Goal: Task Accomplishment & Management: Manage account settings

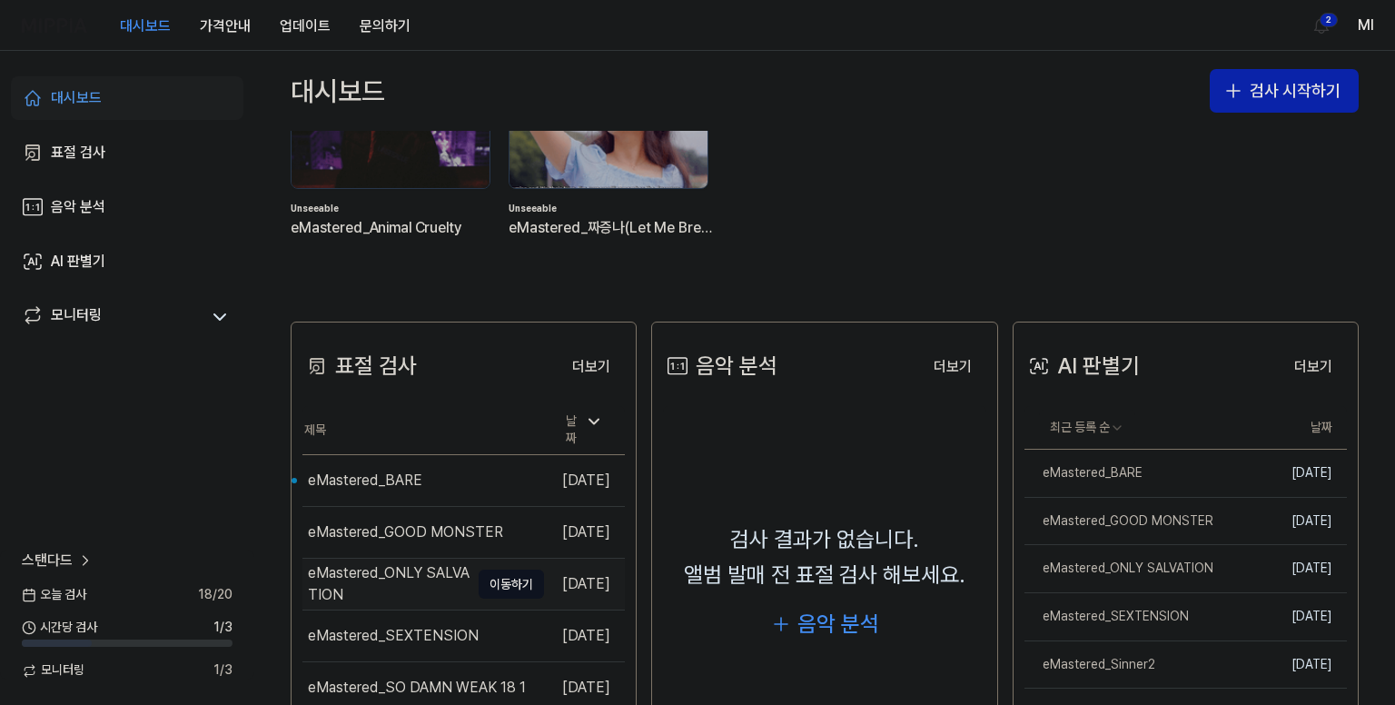
scroll to position [272, 0]
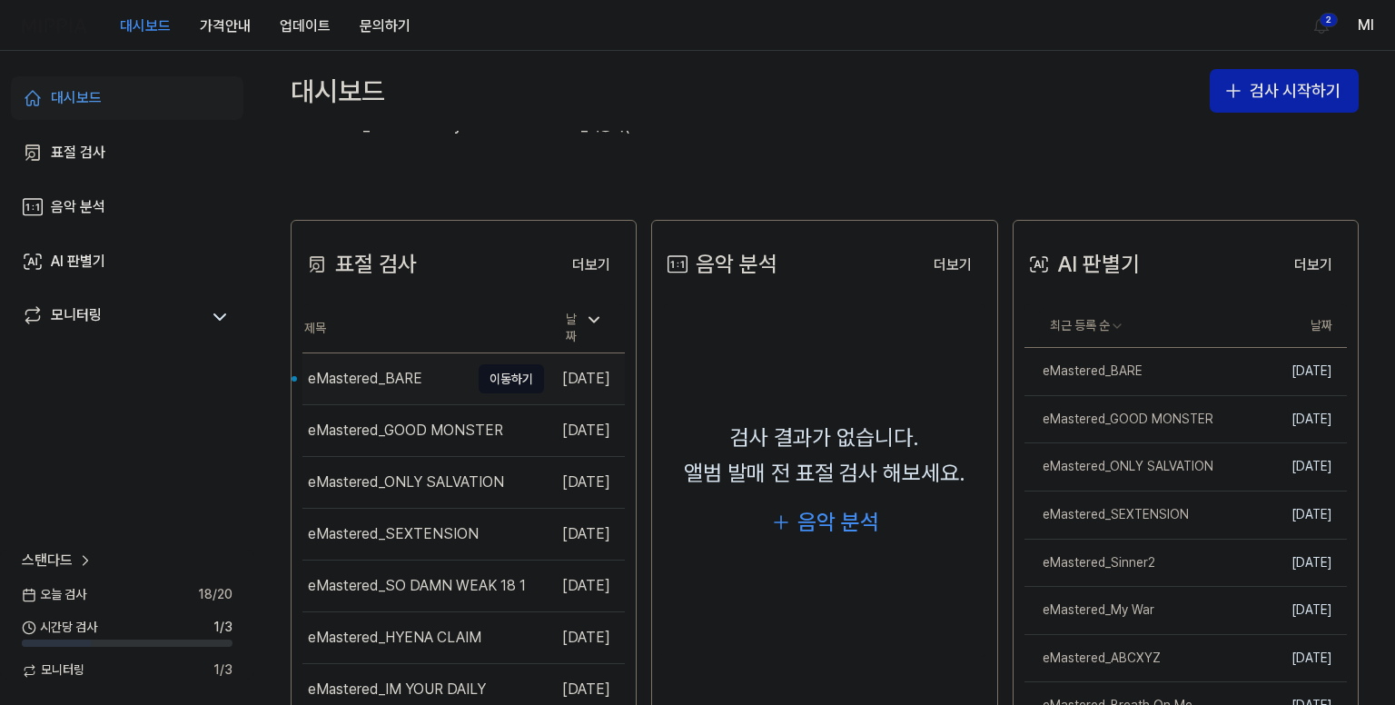
click at [418, 376] on div "eMastered_BARE" at bounding box center [365, 379] width 114 height 22
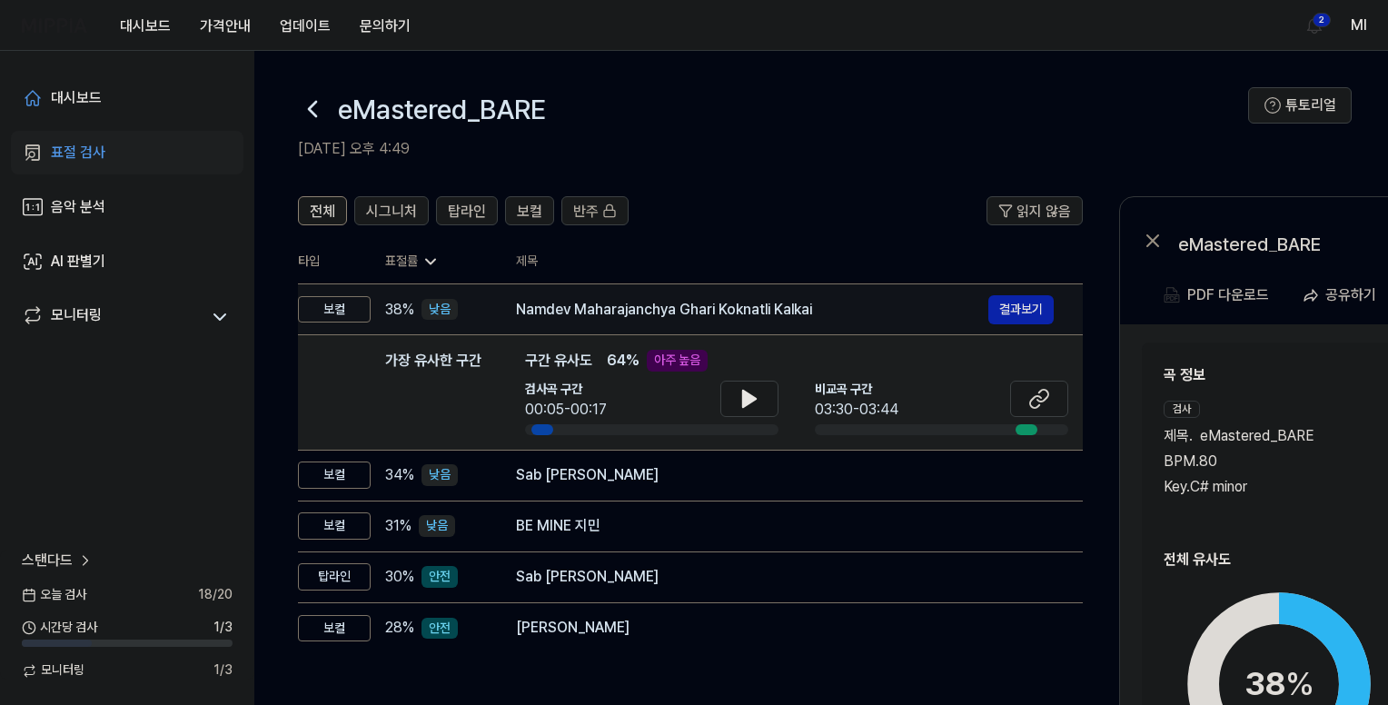
drag, startPoint x: 523, startPoint y: 212, endPoint x: 660, endPoint y: 310, distance: 168.6
click at [523, 212] on span "보컬" at bounding box center [529, 212] width 25 height 22
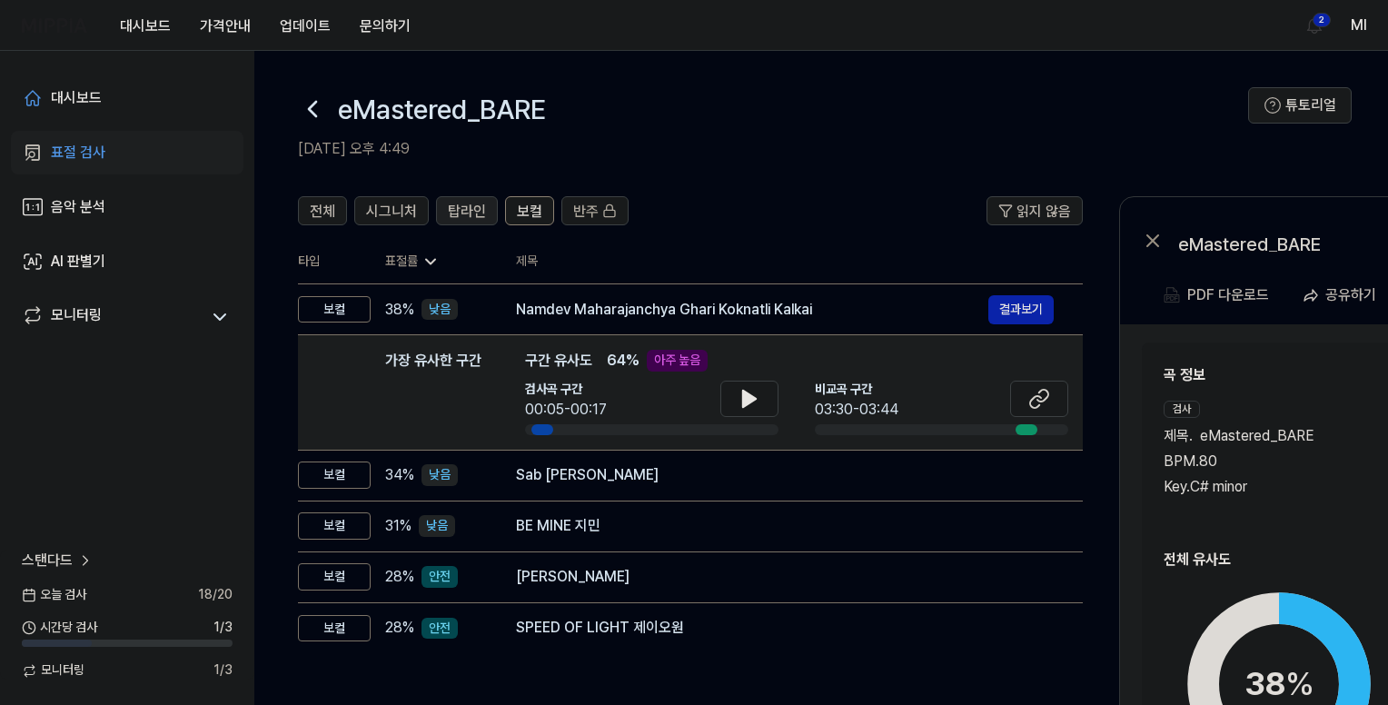
click at [470, 207] on span "탑라인" at bounding box center [467, 212] width 38 height 22
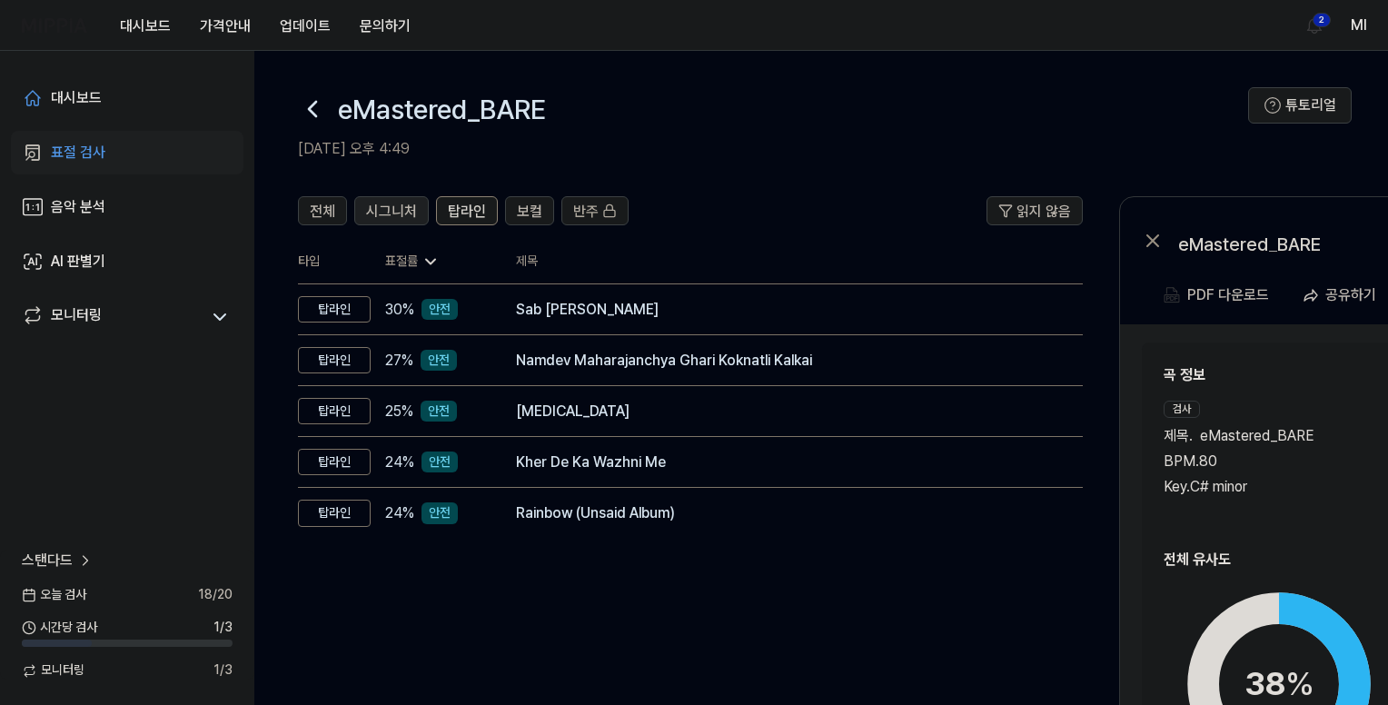
click at [403, 208] on span "시그니처" at bounding box center [391, 212] width 51 height 22
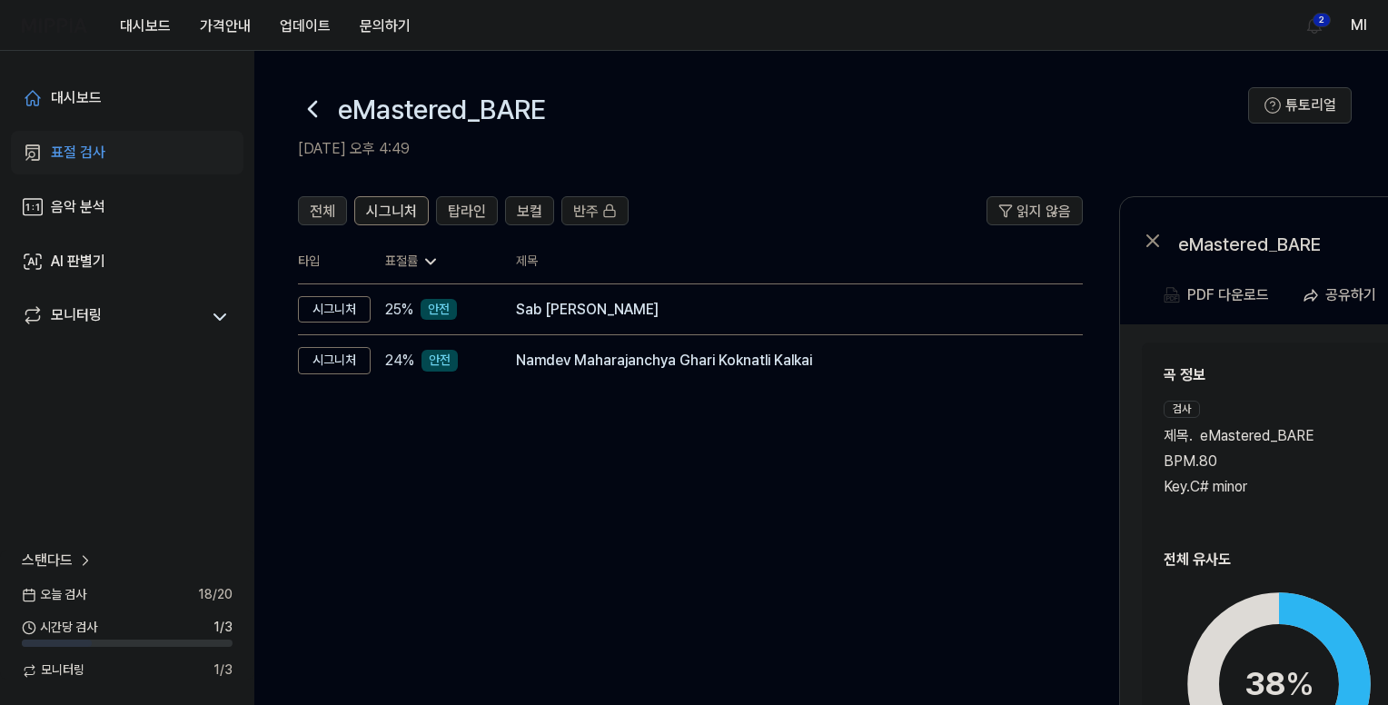
click at [322, 208] on span "전체" at bounding box center [322, 212] width 25 height 22
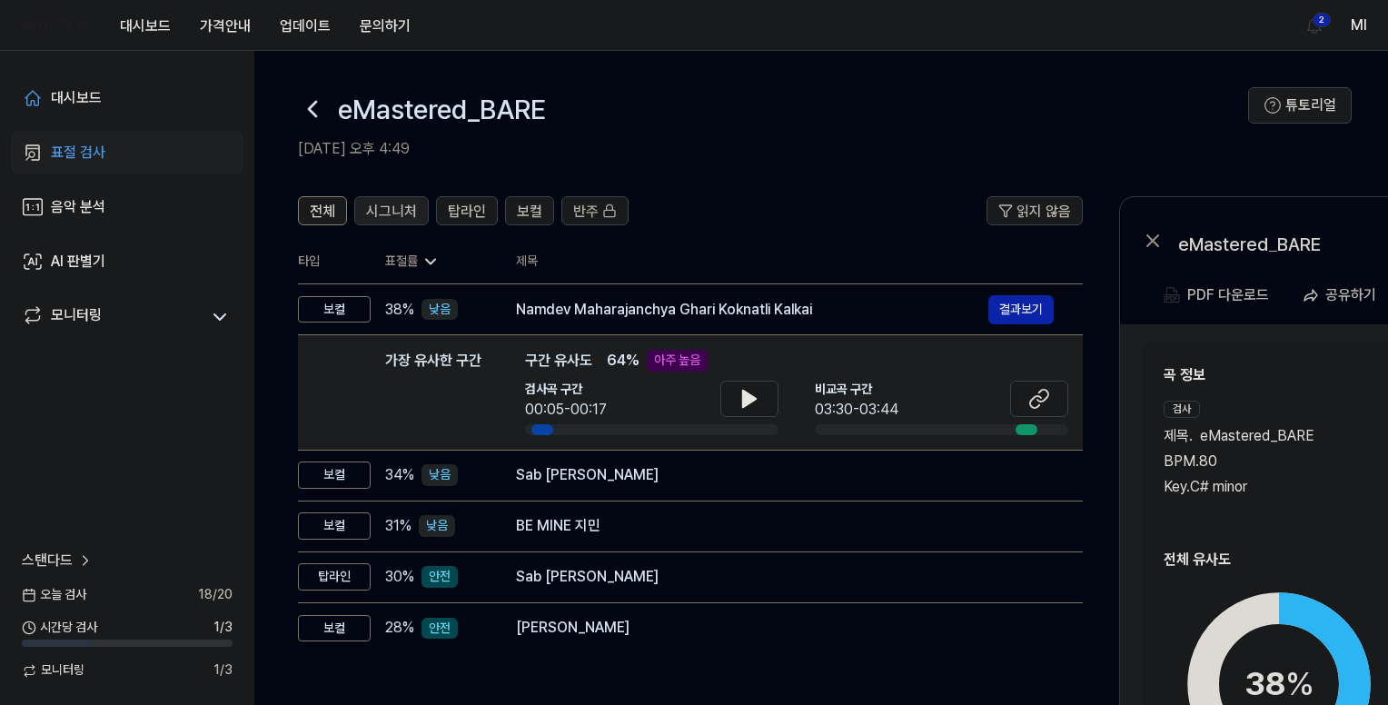
click at [400, 215] on span "시그니처" at bounding box center [391, 212] width 51 height 22
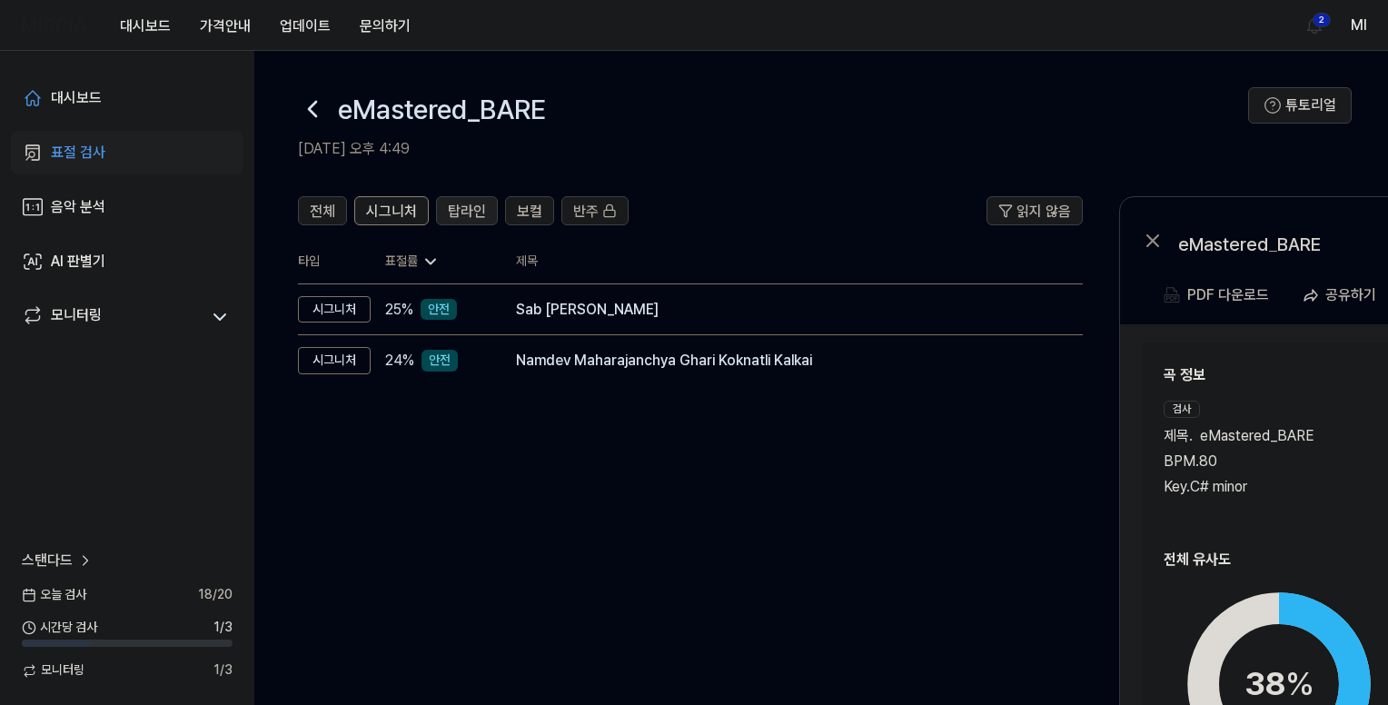
click at [483, 207] on span "탑라인" at bounding box center [467, 212] width 38 height 22
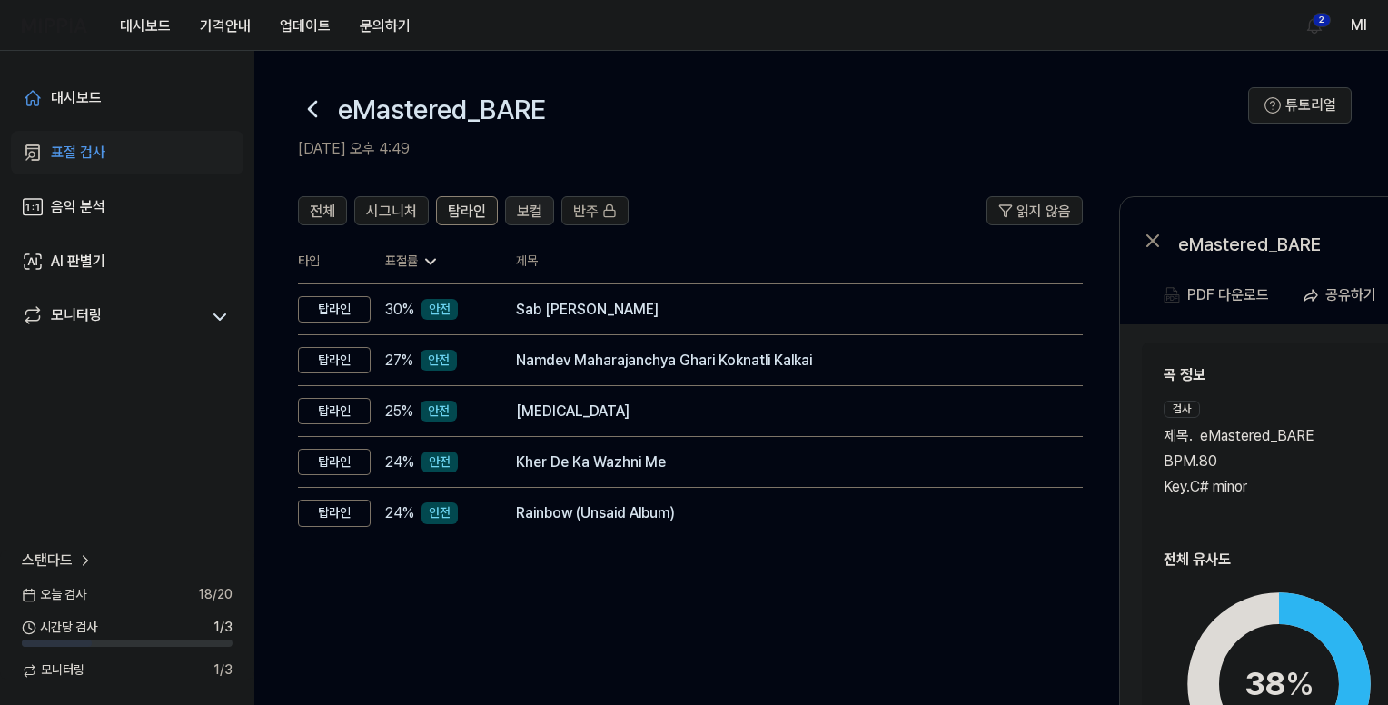
click at [527, 212] on span "보컬" at bounding box center [529, 212] width 25 height 22
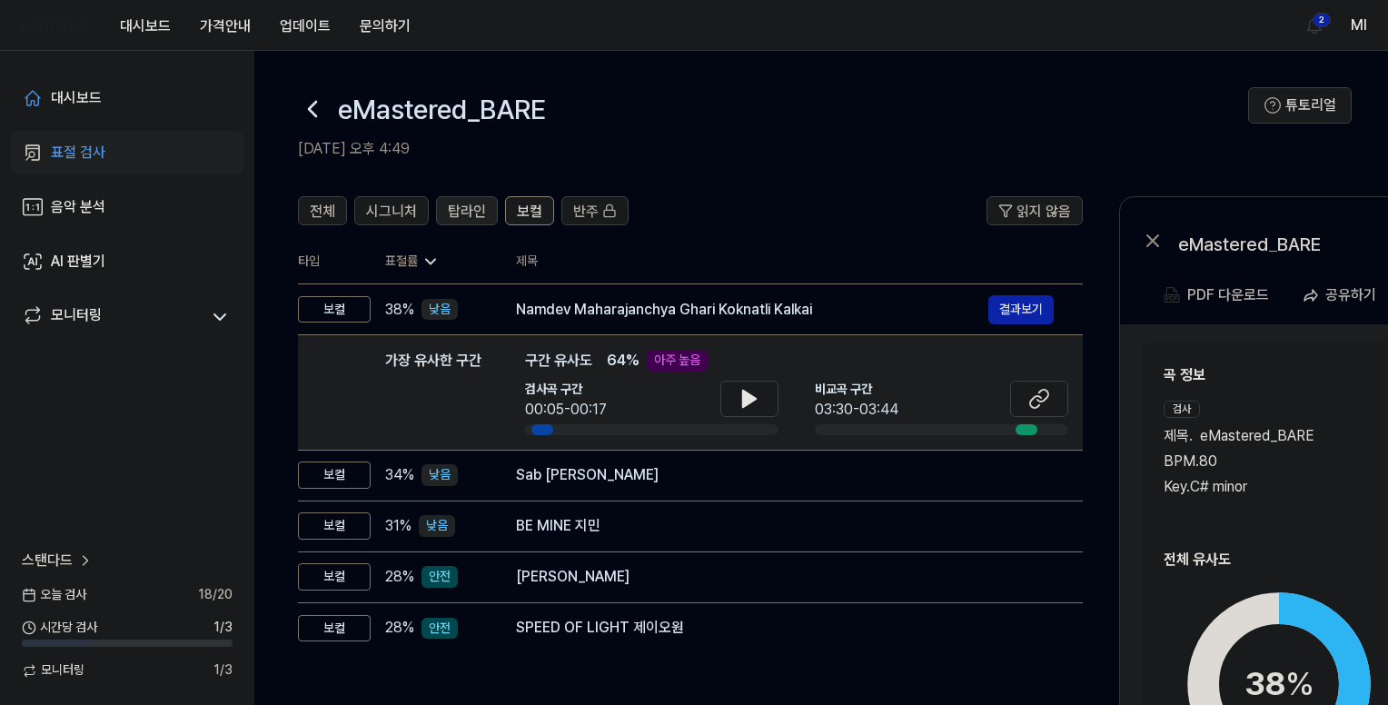
click at [450, 211] on span "탑라인" at bounding box center [467, 212] width 38 height 22
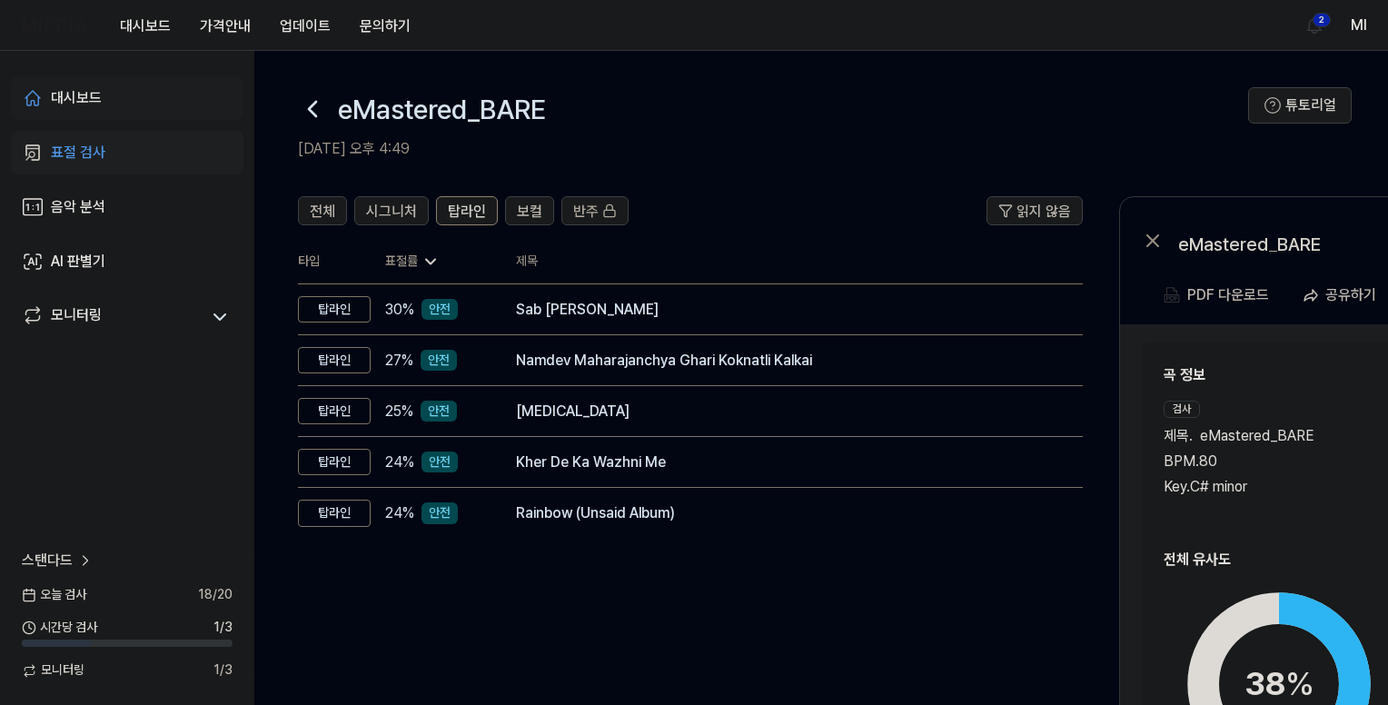
click at [65, 95] on div "대시보드" at bounding box center [76, 98] width 51 height 22
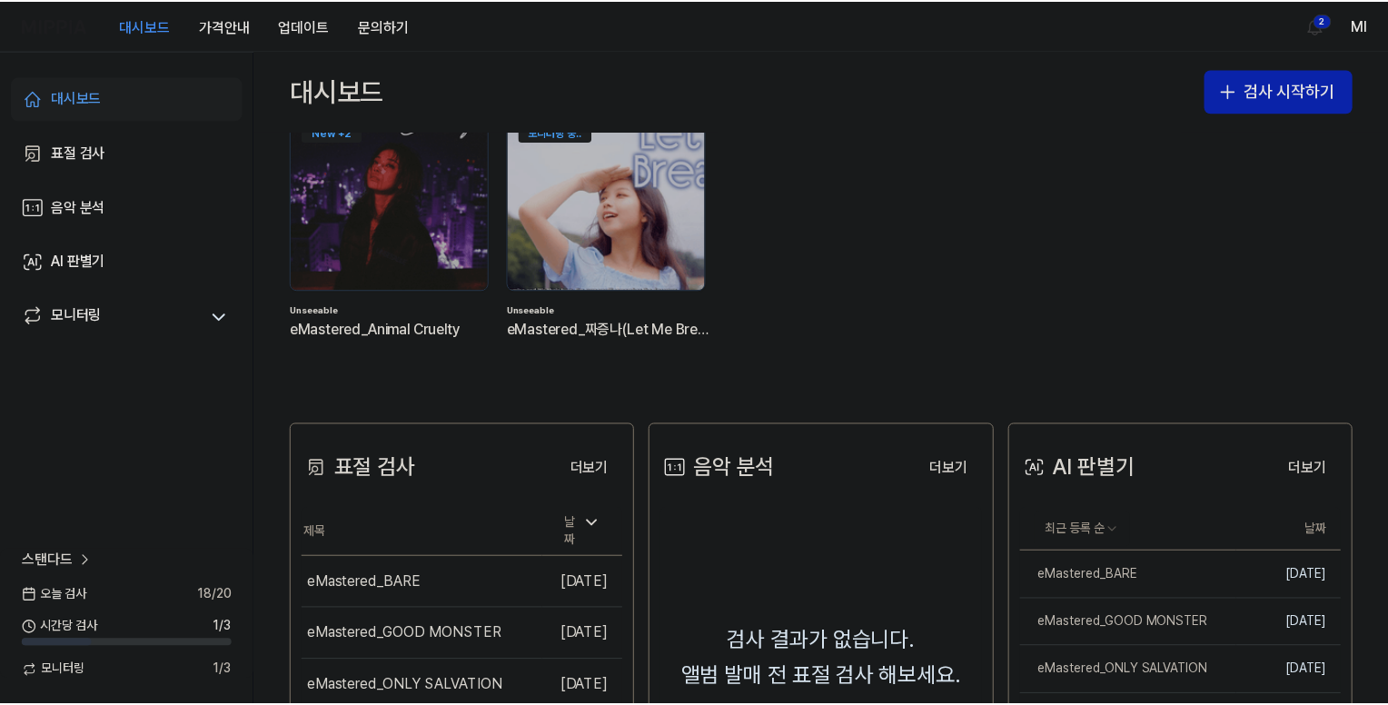
scroll to position [439, 0]
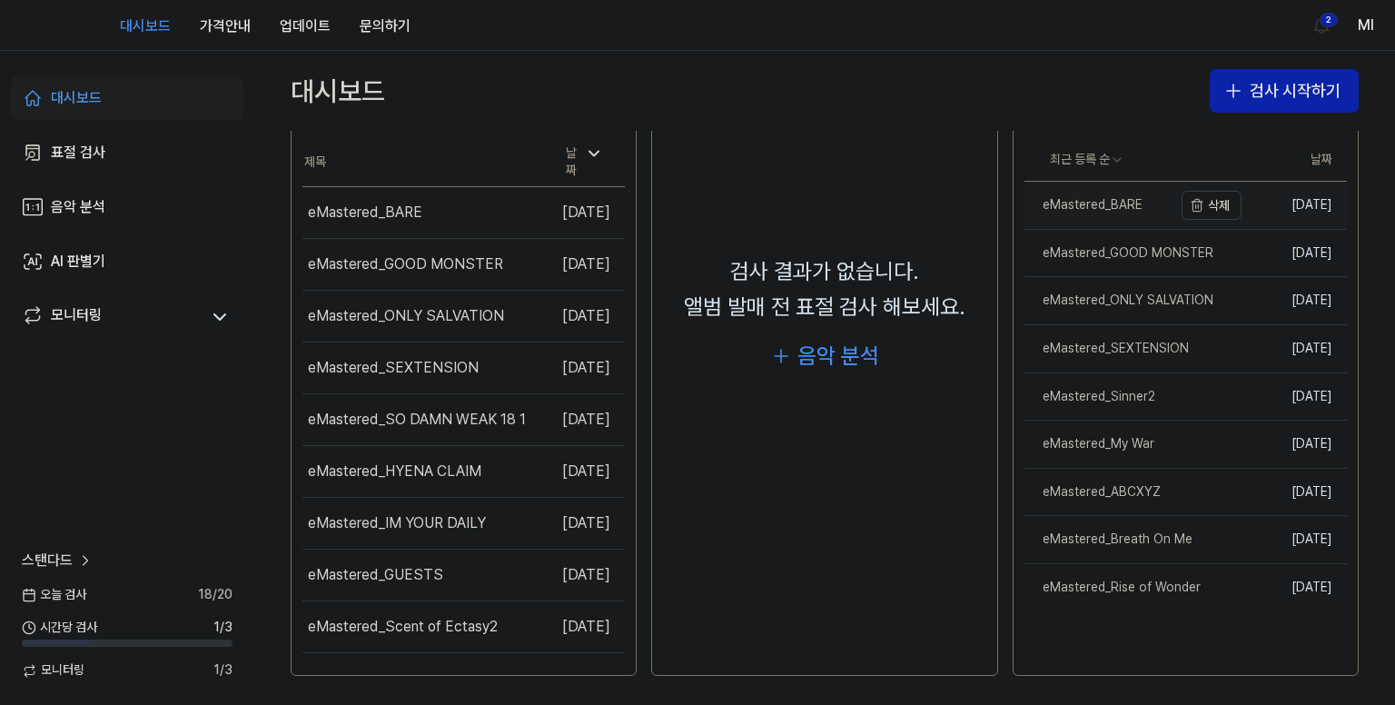
click at [1115, 201] on div "eMastered_BARE" at bounding box center [1084, 205] width 118 height 18
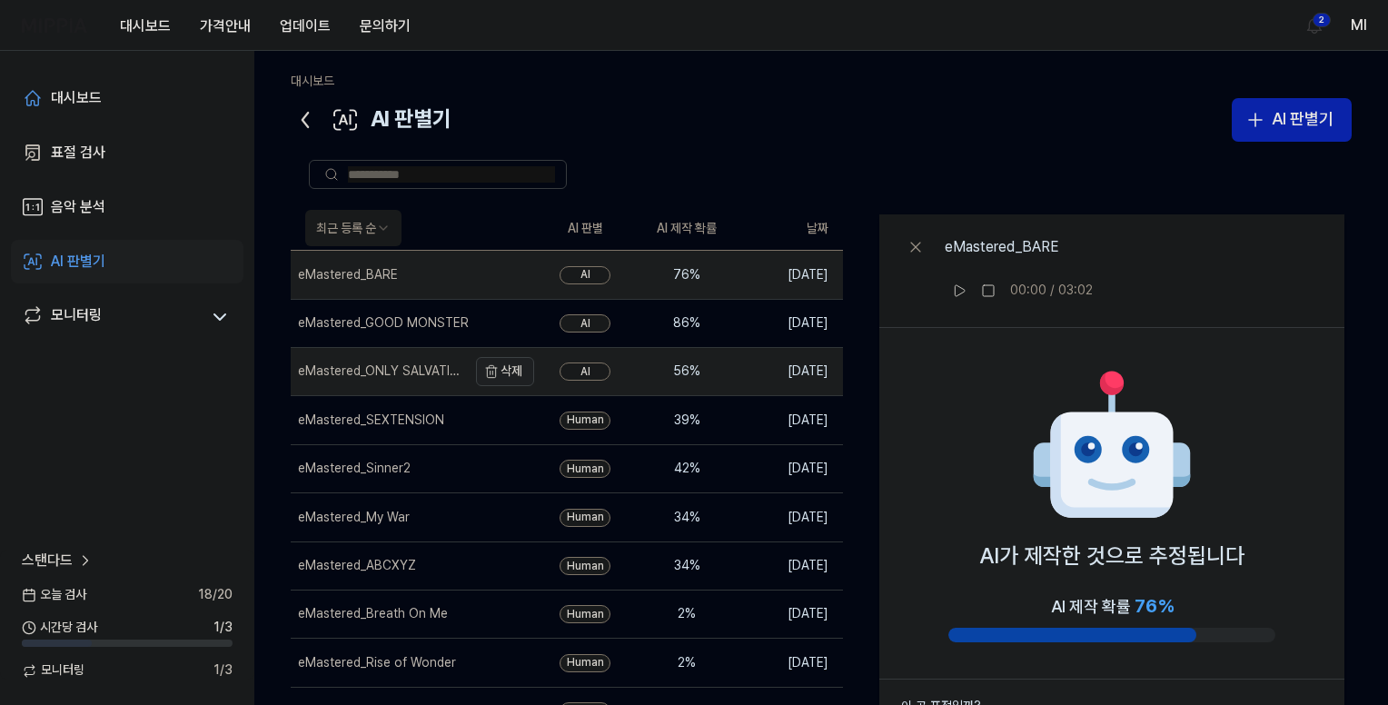
click at [505, 370] on button "삭제" at bounding box center [505, 371] width 58 height 29
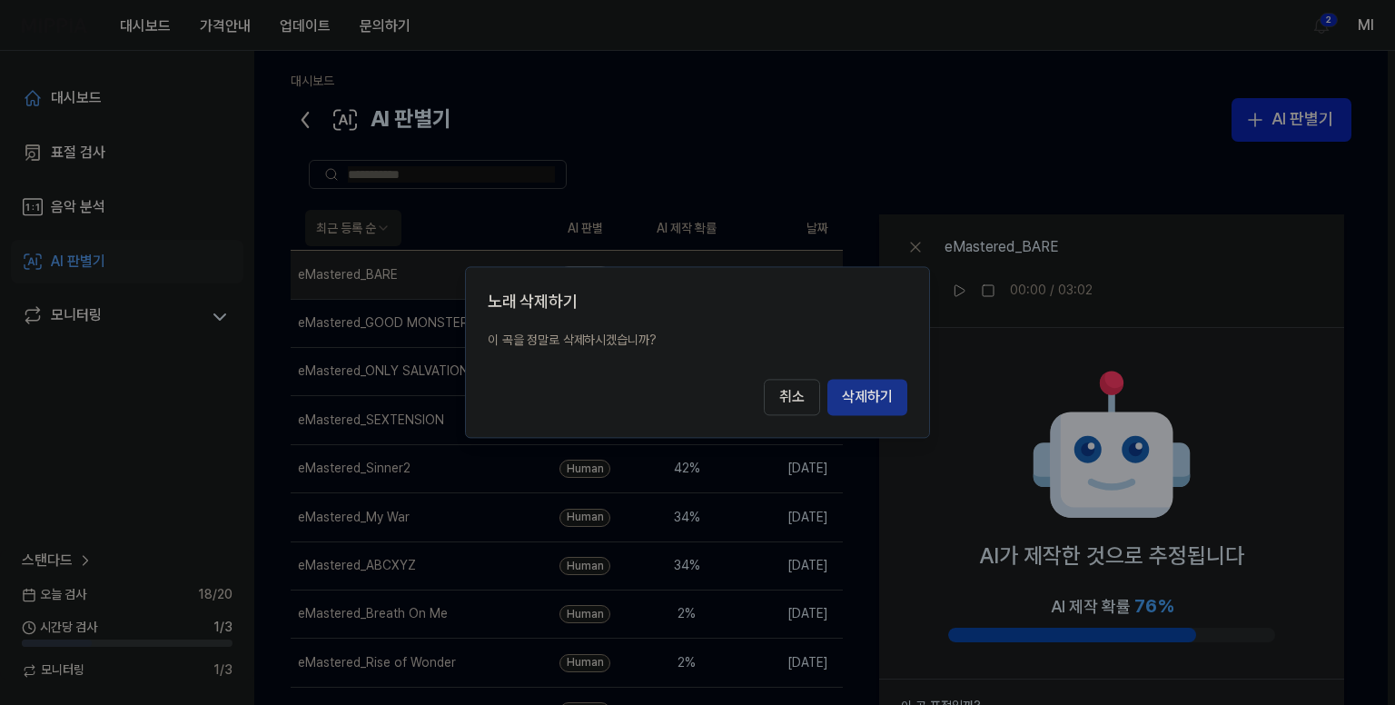
click at [882, 404] on button "삭제하기" at bounding box center [867, 398] width 80 height 36
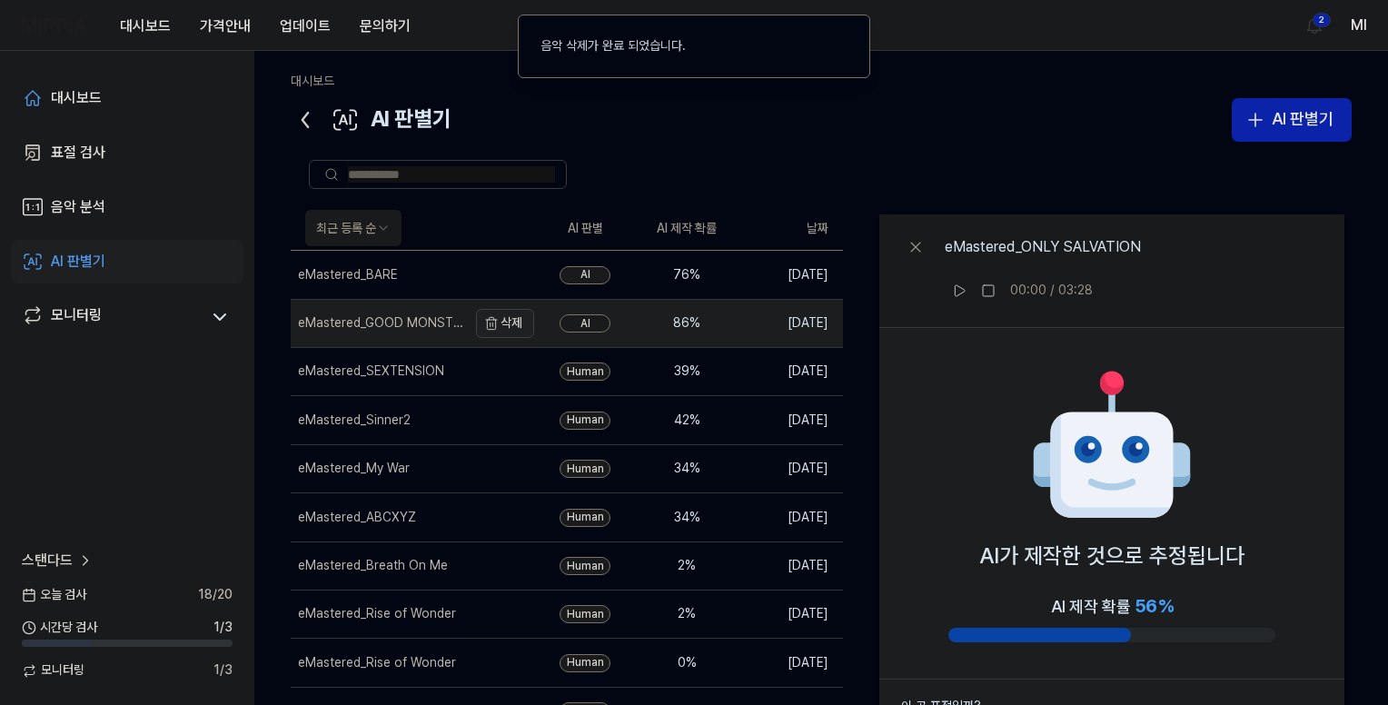
click at [516, 321] on button "삭제" at bounding box center [505, 323] width 58 height 29
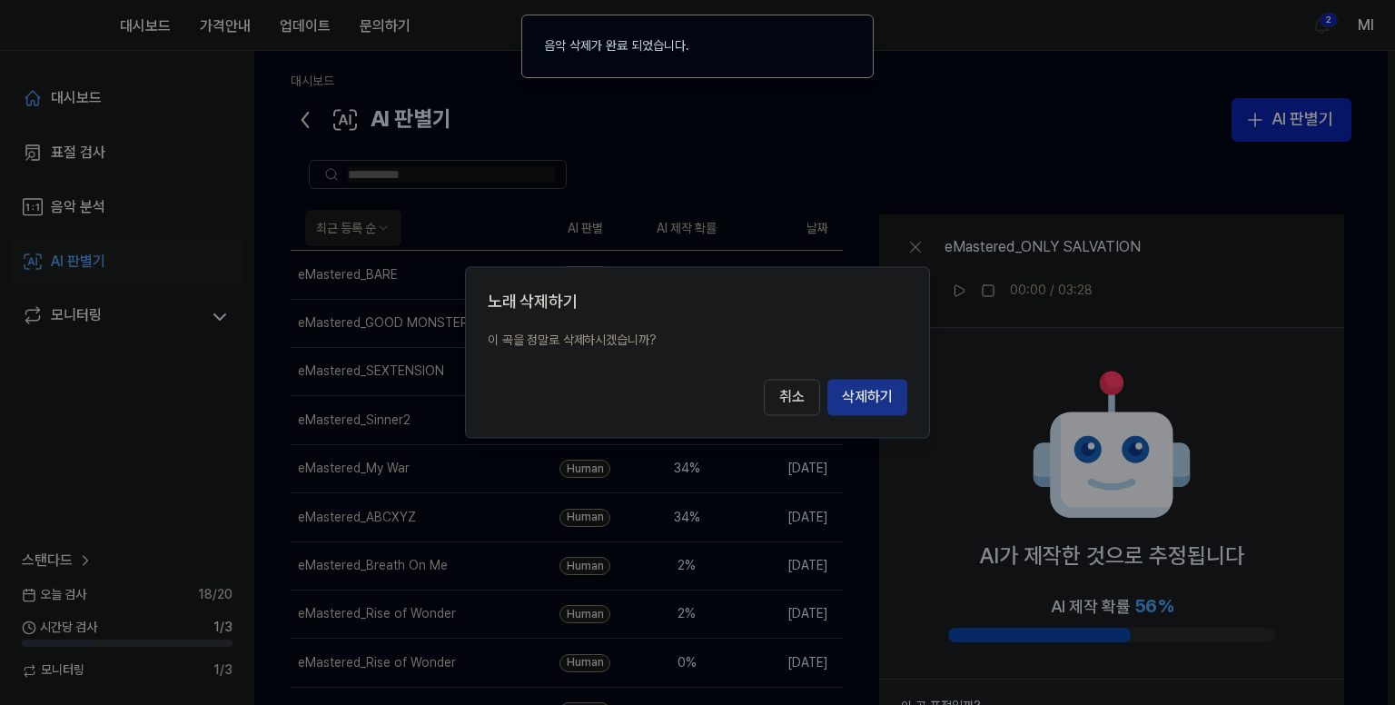
click at [857, 387] on button "삭제하기" at bounding box center [867, 398] width 80 height 36
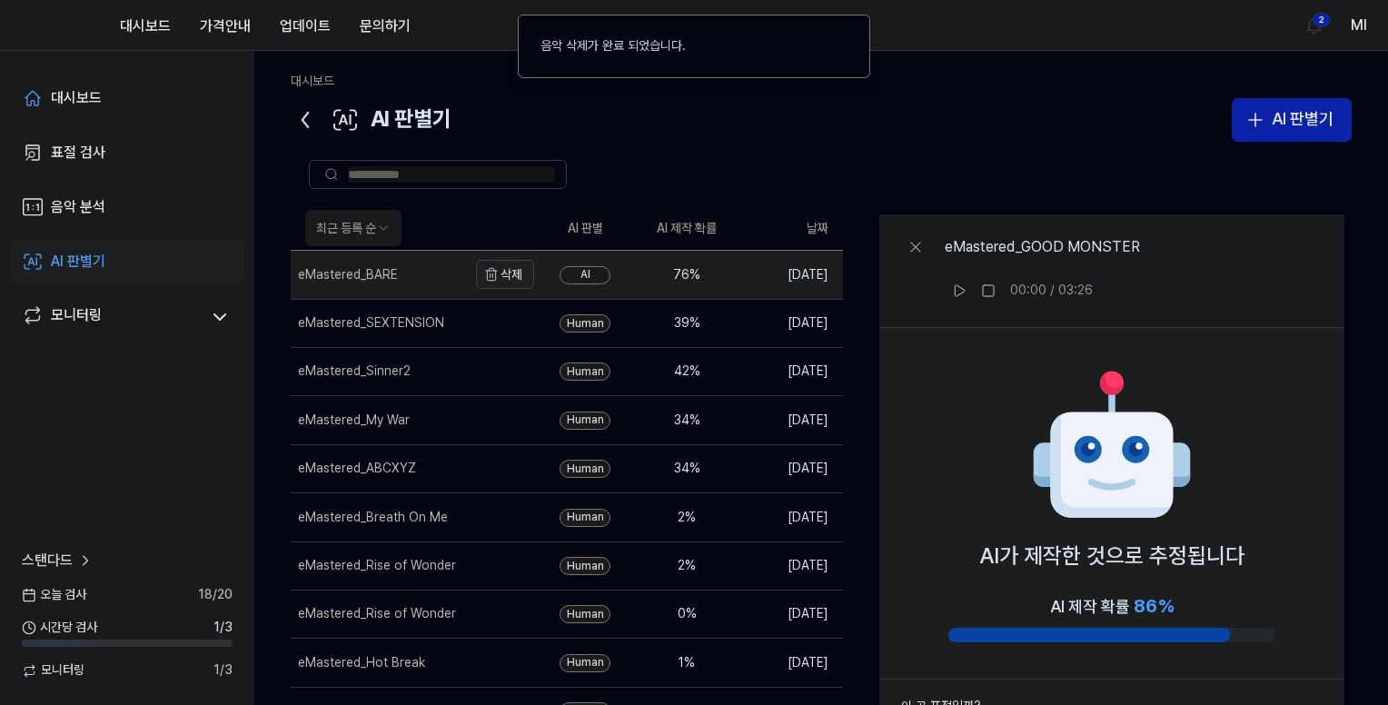
click at [512, 271] on button "삭제" at bounding box center [505, 274] width 58 height 29
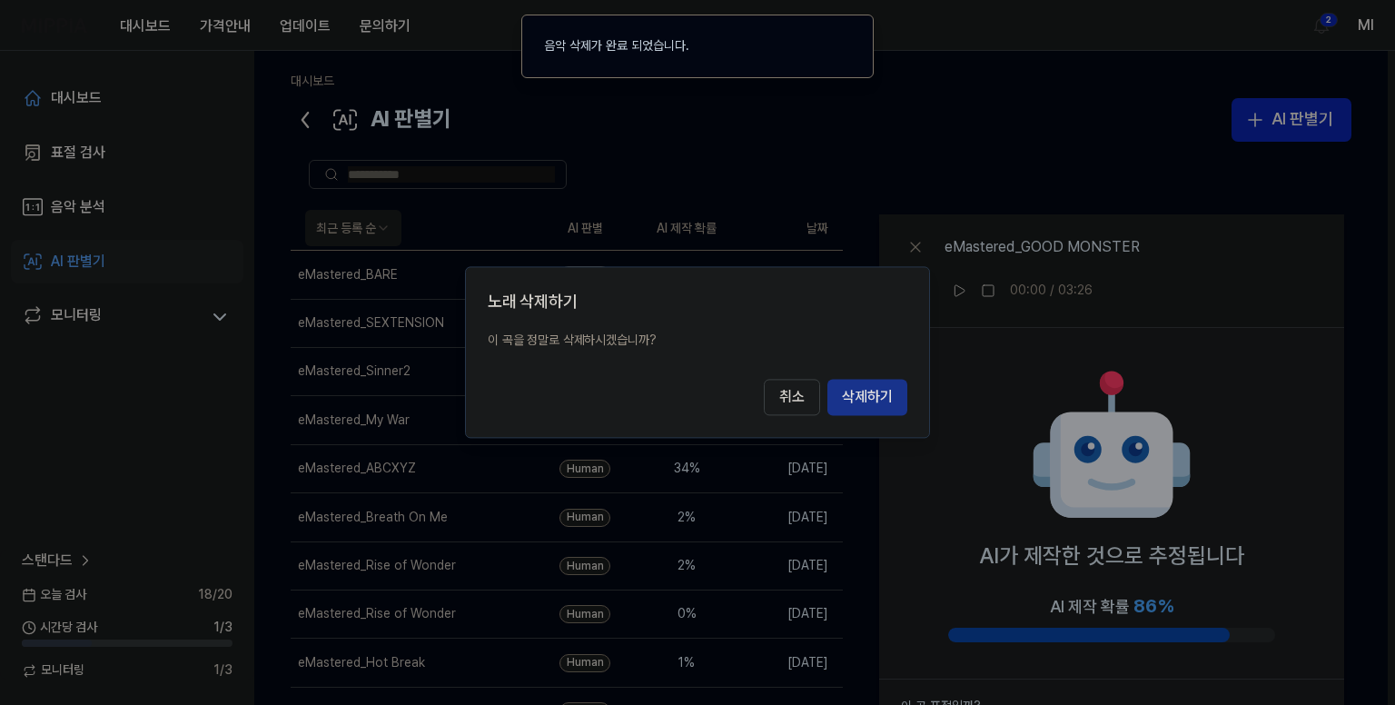
click at [868, 392] on button "삭제하기" at bounding box center [867, 398] width 80 height 36
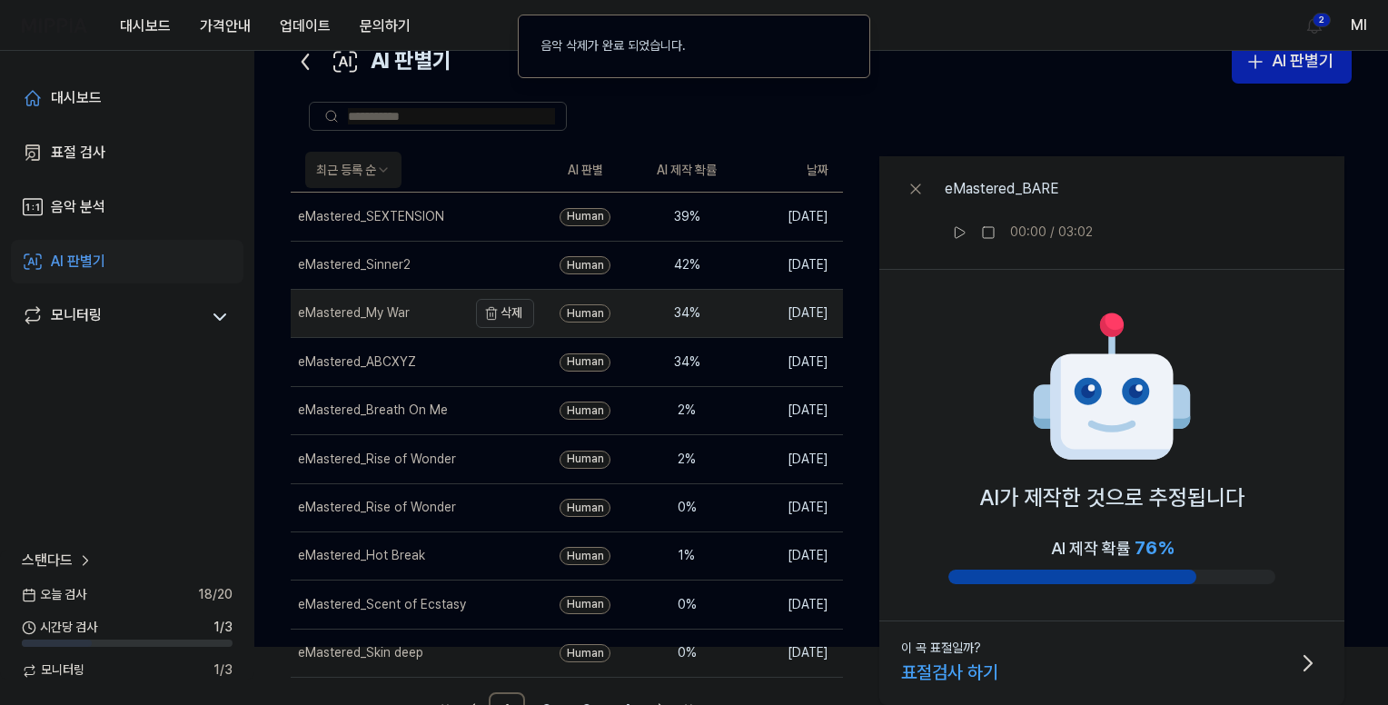
scroll to position [91, 0]
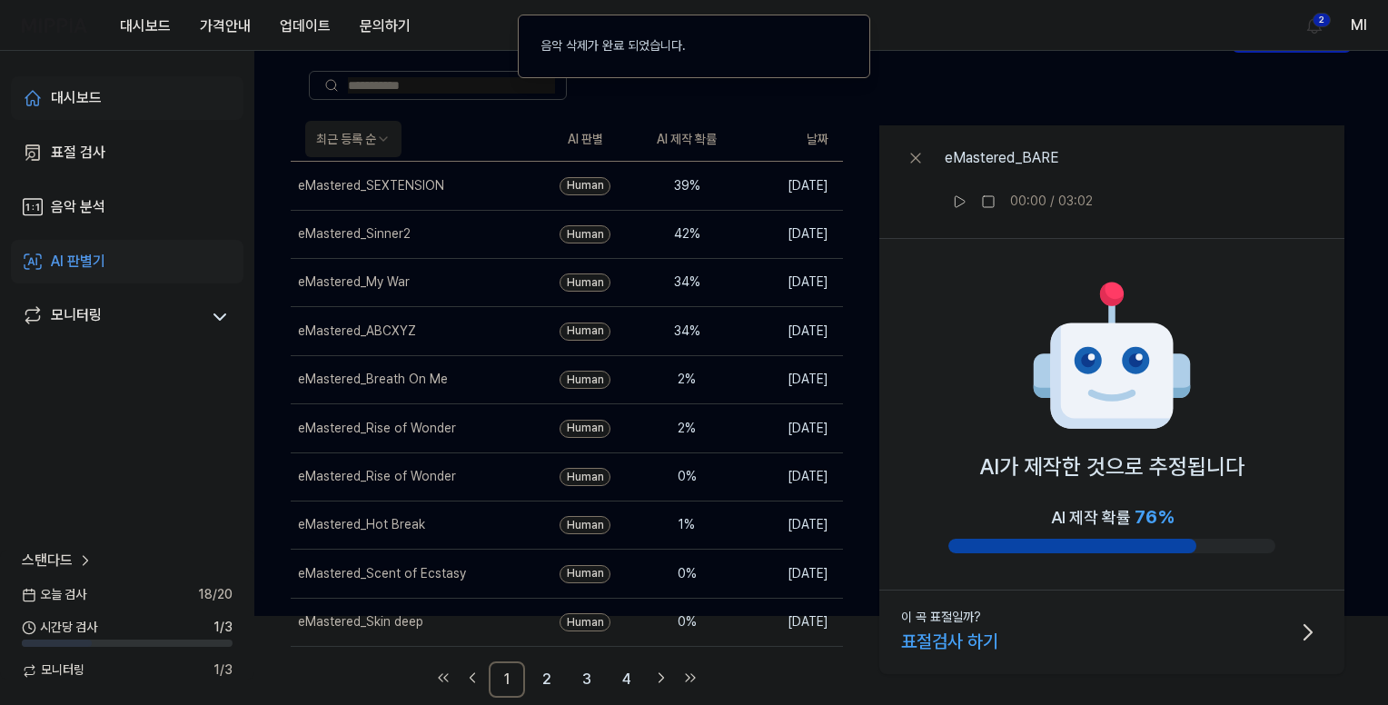
click at [67, 101] on div "대시보드" at bounding box center [76, 98] width 51 height 22
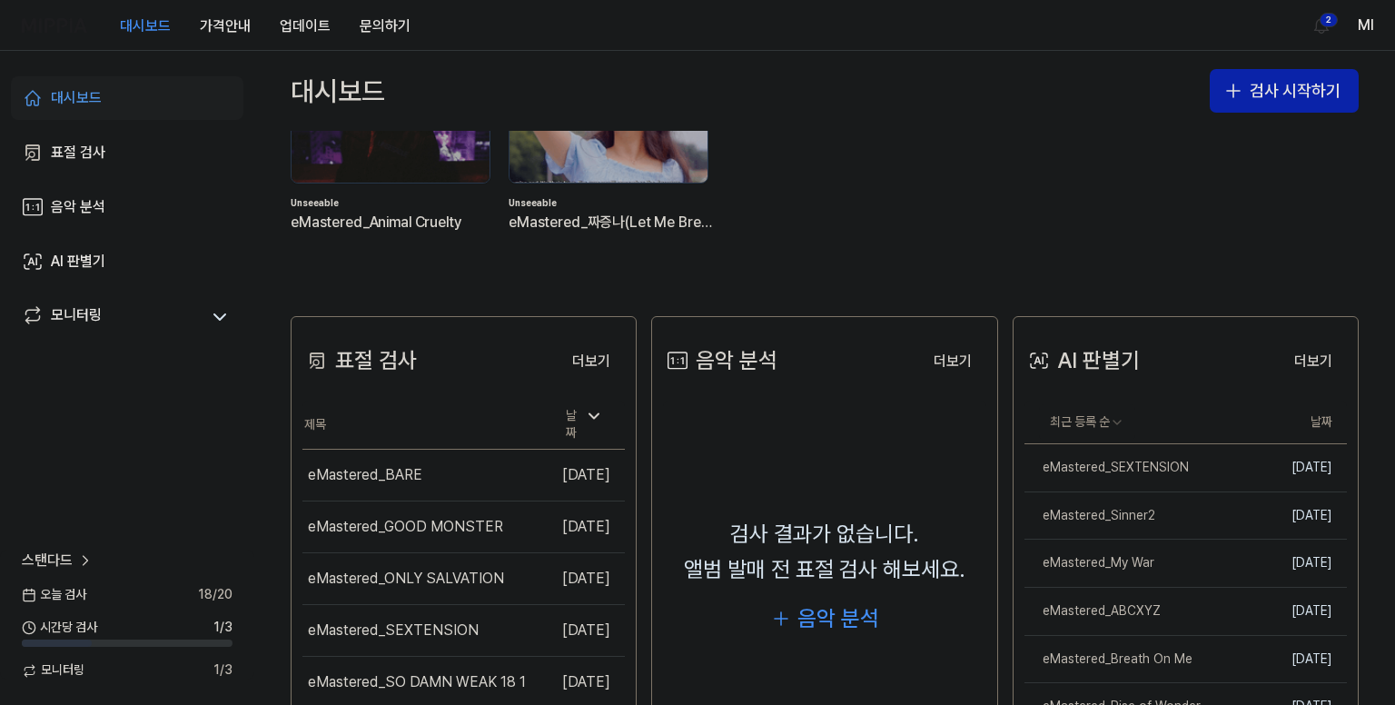
scroll to position [272, 0]
